Goal: Task Accomplishment & Management: Complete application form

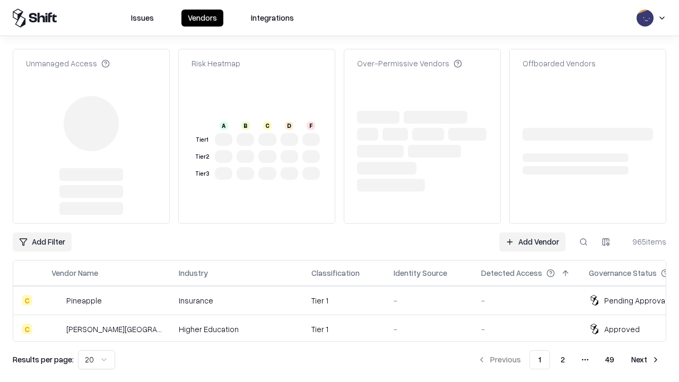
click at [532, 232] on link "Add Vendor" at bounding box center [532, 241] width 66 height 19
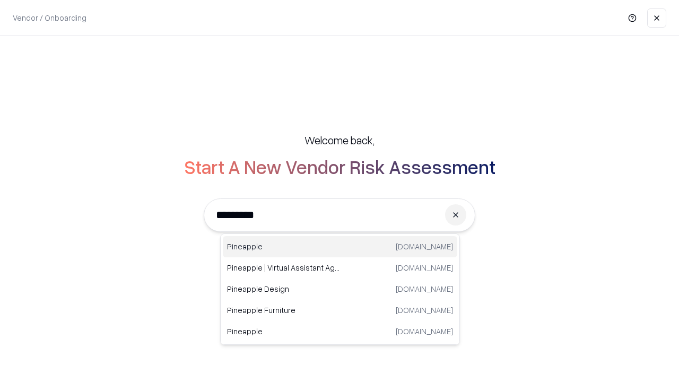
click at [340, 246] on div "Pineapple [DOMAIN_NAME]" at bounding box center [340, 246] width 234 height 21
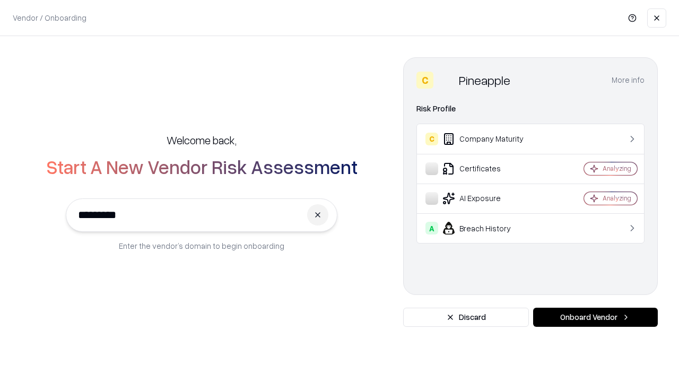
type input "*********"
click at [595, 317] on button "Onboard Vendor" at bounding box center [595, 316] width 125 height 19
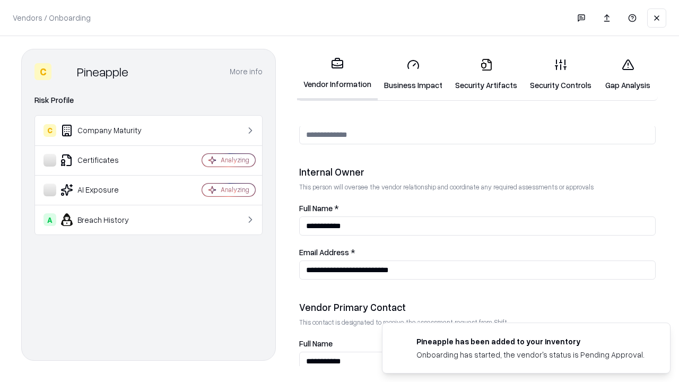
scroll to position [549, 0]
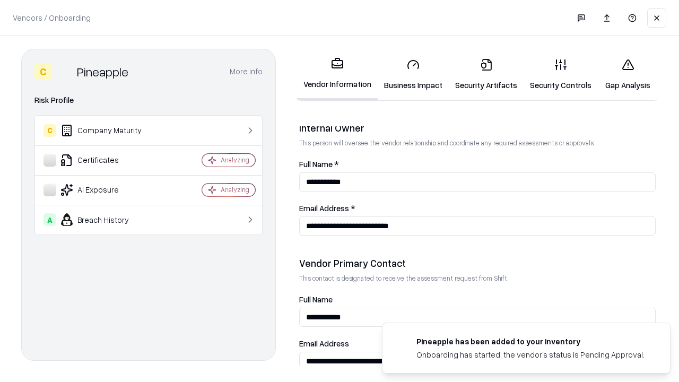
click at [413, 74] on link "Business Impact" at bounding box center [412, 74] width 71 height 49
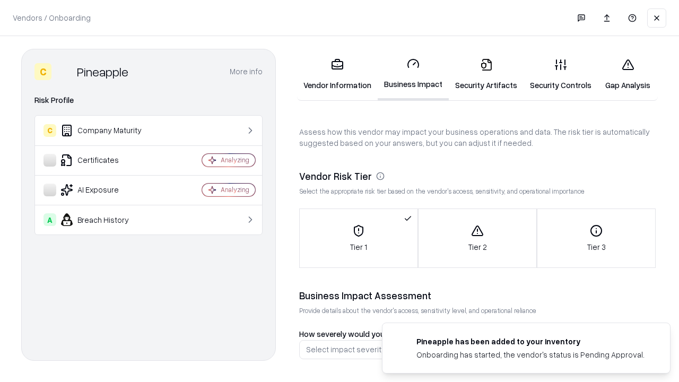
click at [486, 74] on link "Security Artifacts" at bounding box center [485, 74] width 75 height 49
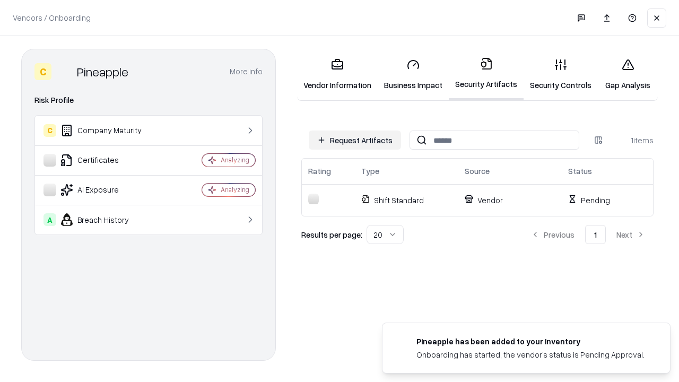
click at [355, 140] on button "Request Artifacts" at bounding box center [355, 139] width 92 height 19
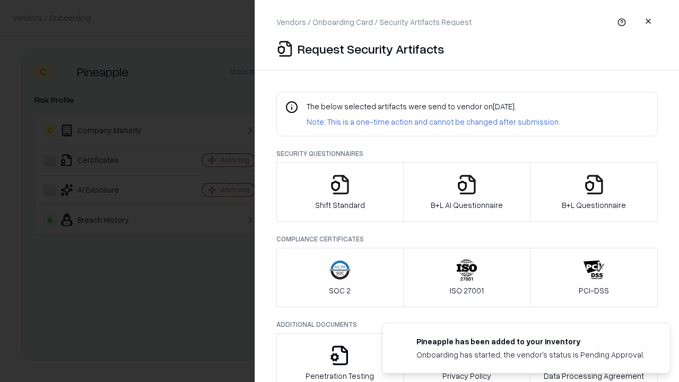
click at [339, 192] on icon "button" at bounding box center [339, 184] width 21 height 21
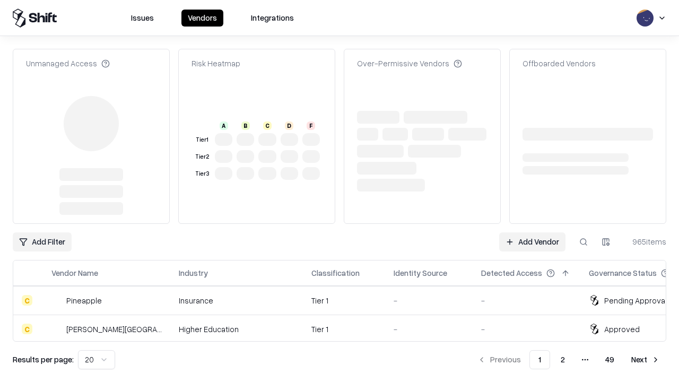
click at [532, 232] on link "Add Vendor" at bounding box center [532, 241] width 66 height 19
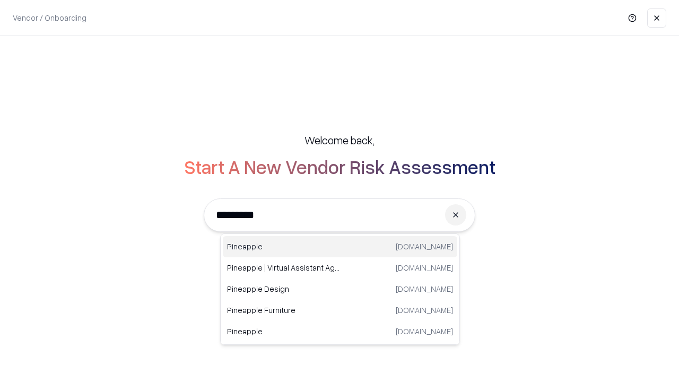
click at [340, 246] on div "Pineapple [DOMAIN_NAME]" at bounding box center [340, 246] width 234 height 21
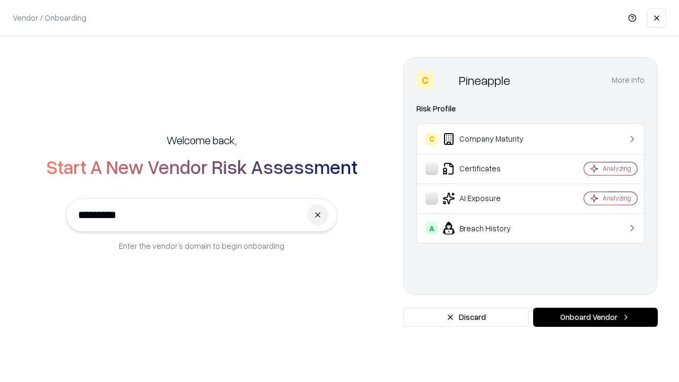
type input "*********"
click at [595, 317] on button "Onboard Vendor" at bounding box center [595, 316] width 125 height 19
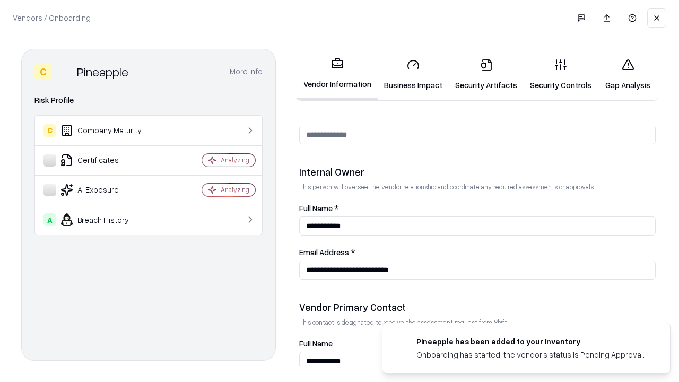
scroll to position [549, 0]
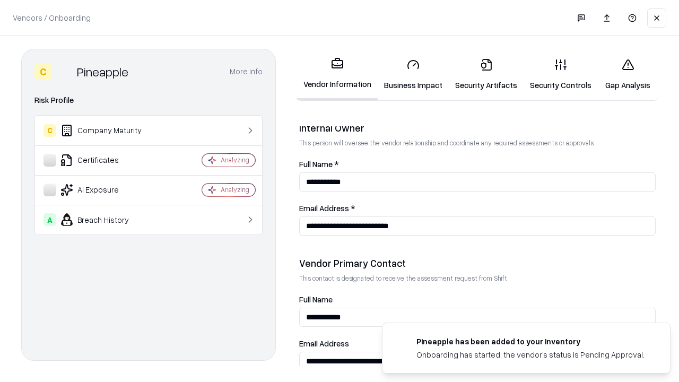
click at [627, 74] on link "Gap Analysis" at bounding box center [627, 74] width 60 height 49
